Goal: Task Accomplishment & Management: Use online tool/utility

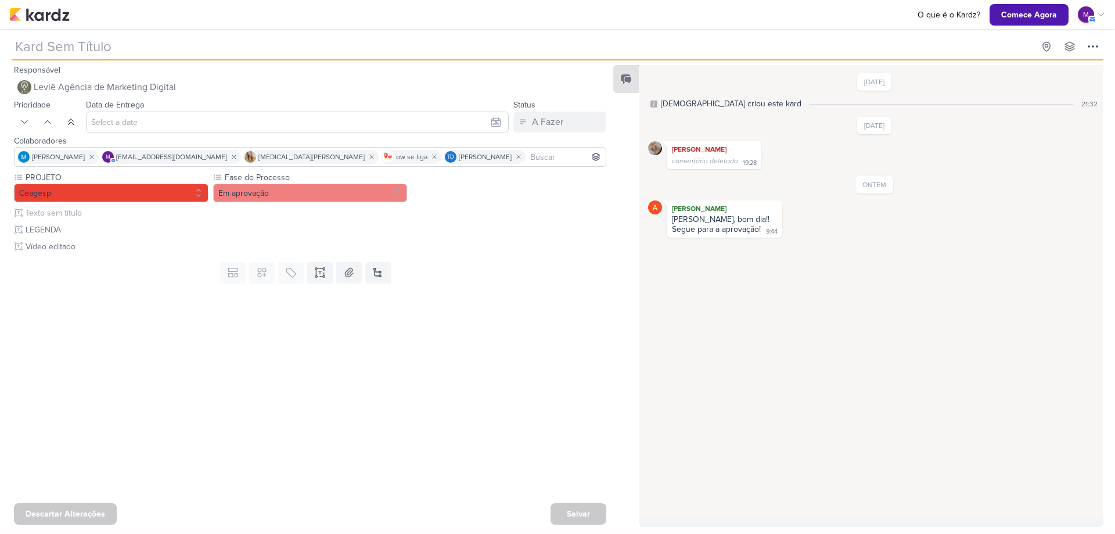
type input "[REELS] Qual sua sobremesa favorita?"
type input "[DATE] 23:59"
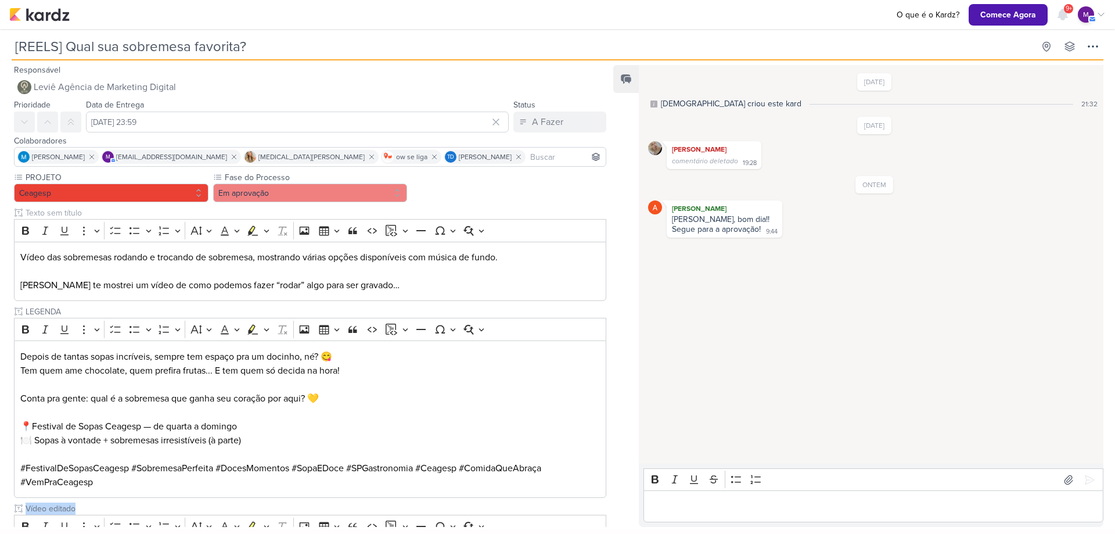
drag, startPoint x: 606, startPoint y: 362, endPoint x: 614, endPoint y: 434, distance: 71.9
click at [614, 434] on div "Responsável Leviê Agência de Marketing Digital Nenhum contato encontrado create…" at bounding box center [557, 294] width 1115 height 469
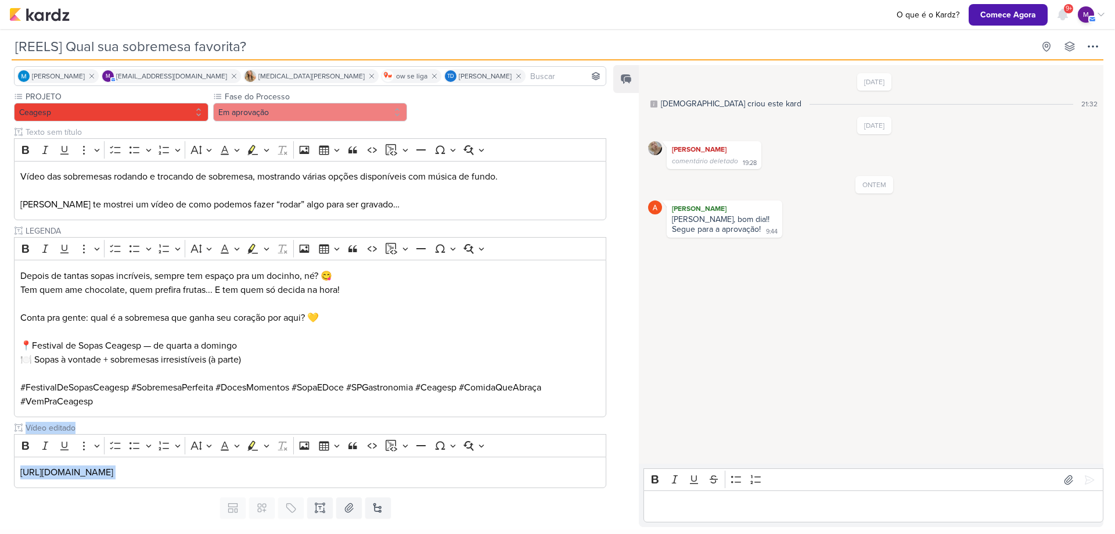
scroll to position [105, 0]
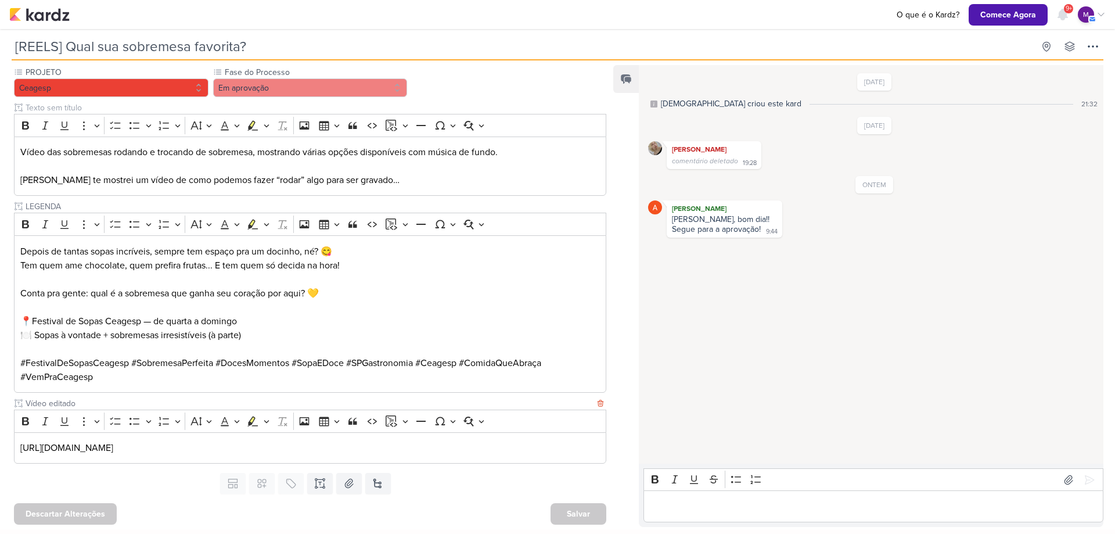
click at [430, 447] on p "[URL][DOMAIN_NAME]" at bounding box center [310, 448] width 580 height 14
drag, startPoint x: 430, startPoint y: 447, endPoint x: 41, endPoint y: 447, distance: 388.5
click at [42, 447] on p "[URL][DOMAIN_NAME]" at bounding box center [310, 448] width 580 height 14
click at [41, 447] on p "[URL][DOMAIN_NAME]" at bounding box center [310, 448] width 580 height 14
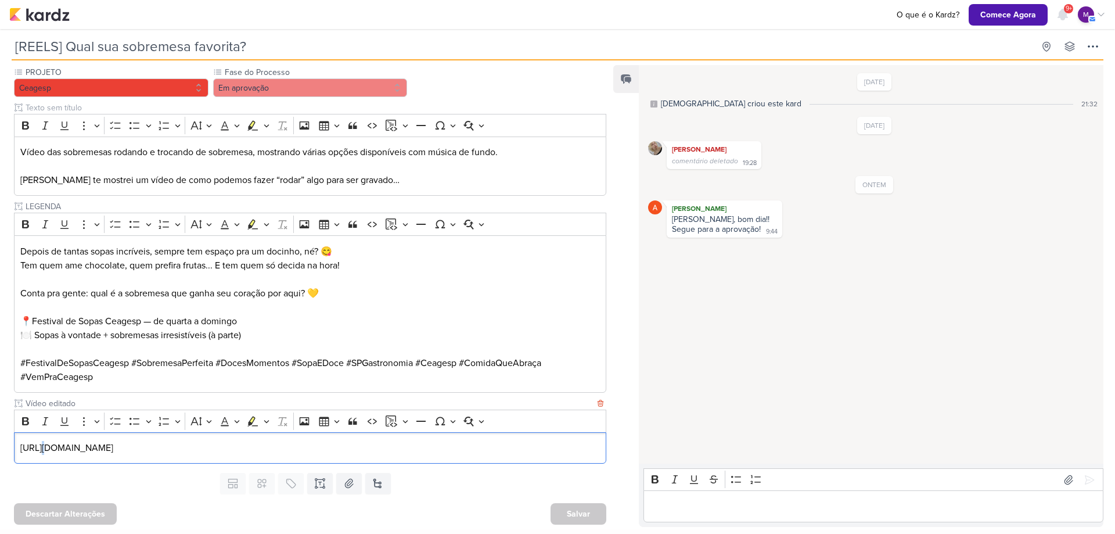
click at [41, 447] on p "[URL][DOMAIN_NAME]" at bounding box center [310, 448] width 580 height 14
copy p "[URL][DOMAIN_NAME]"
click at [759, 515] on div "Editor editing area: main" at bounding box center [873, 506] width 460 height 32
click at [1088, 486] on button at bounding box center [1089, 479] width 19 height 19
